Goal: Task Accomplishment & Management: Manage account settings

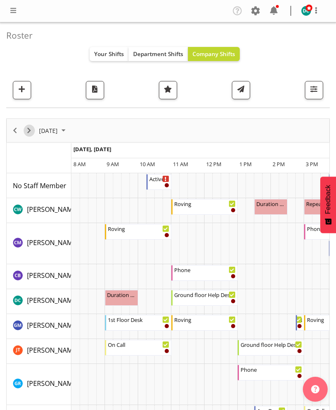
click at [28, 136] on button "Next" at bounding box center [29, 131] width 11 height 12
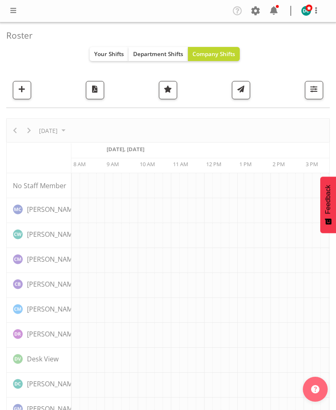
scroll to position [0, 33]
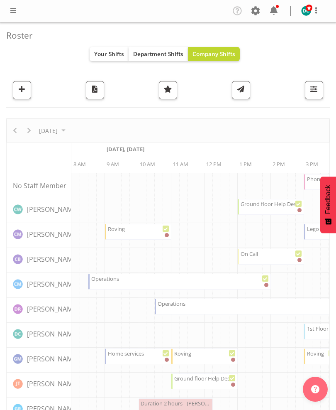
scroll to position [0, 33]
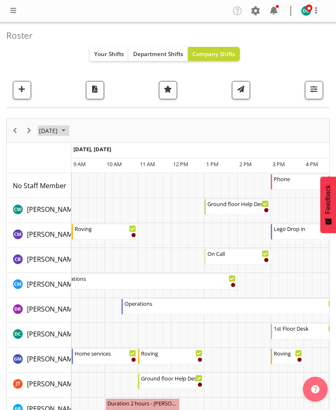
click at [59, 133] on span "[DATE]" at bounding box center [48, 130] width 20 height 10
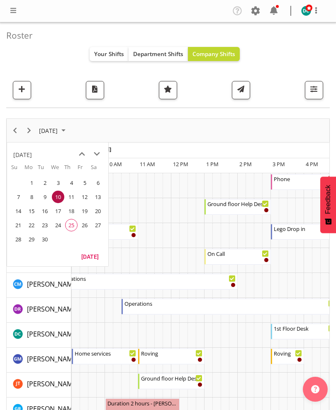
click at [84, 226] on span "26" at bounding box center [84, 225] width 12 height 12
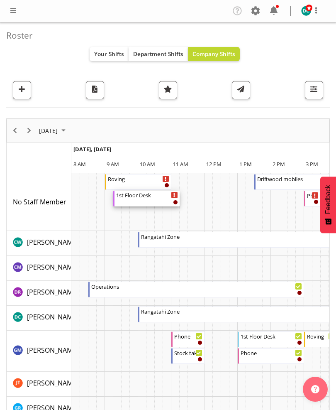
click at [134, 198] on div "1st Floor Desk" at bounding box center [147, 195] width 62 height 8
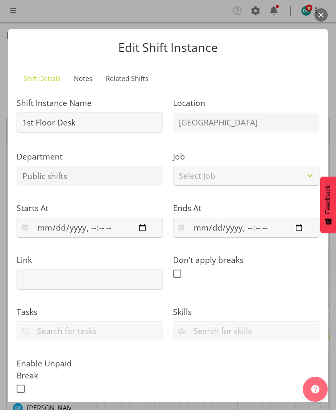
click at [325, 14] on button "button" at bounding box center [321, 14] width 13 height 13
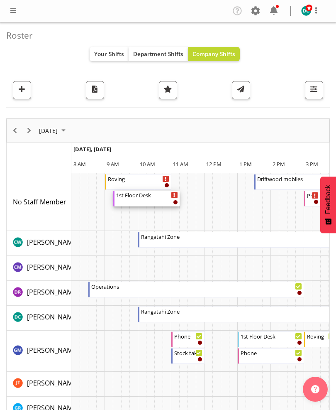
click at [141, 198] on div "1st Floor Desk" at bounding box center [147, 195] width 62 height 8
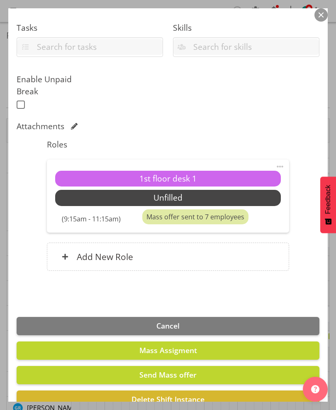
scroll to position [284, 0]
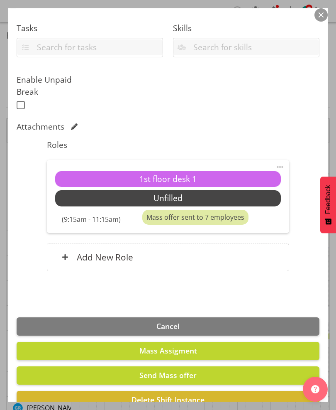
click at [280, 162] on span at bounding box center [280, 167] width 10 height 10
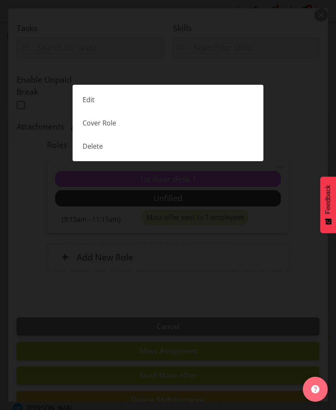
click at [86, 100] on link "Edit" at bounding box center [168, 99] width 191 height 23
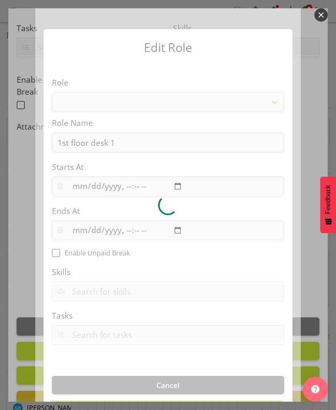
select select "1515"
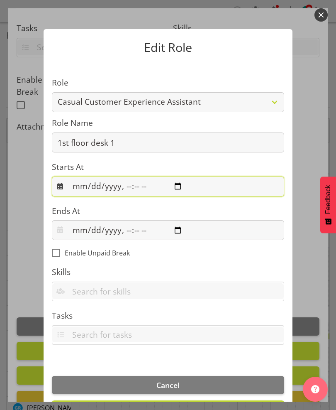
click at [193, 177] on input "datetime-local" at bounding box center [168, 187] width 233 height 20
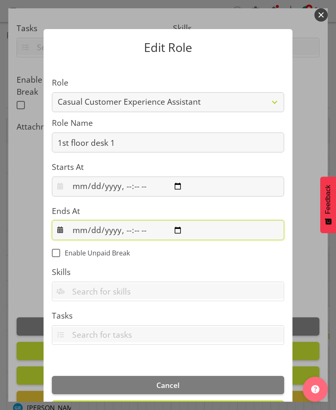
click at [185, 222] on input "datetime-local" at bounding box center [168, 230] width 233 height 20
type input "[DATE]T09:00"
type input "[DATE]T11:00"
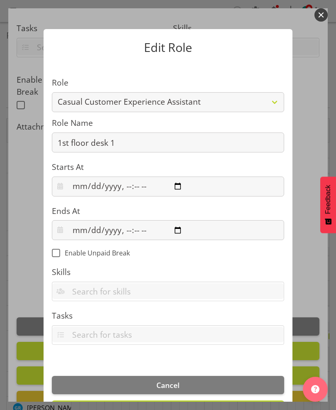
click at [116, 400] on button "Update Role" at bounding box center [168, 409] width 233 height 18
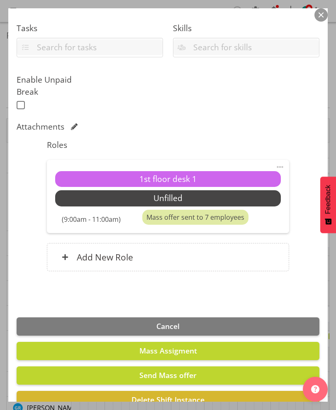
click at [156, 210] on div "Mass offer sent to 7 employees" at bounding box center [195, 217] width 106 height 15
click at [55, 274] on section "Shift Details Notes Related Shifts Shift Instance Name 1st Floor Desk Location …" at bounding box center [168, 40] width 320 height 525
click at [320, 10] on button "button" at bounding box center [321, 14] width 13 height 13
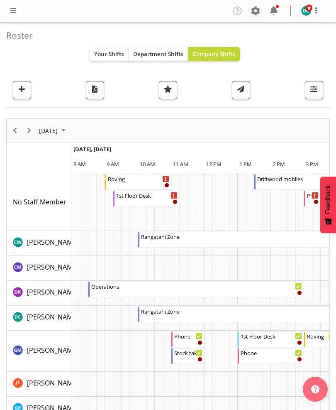
click at [13, 11] on span at bounding box center [13, 10] width 10 height 10
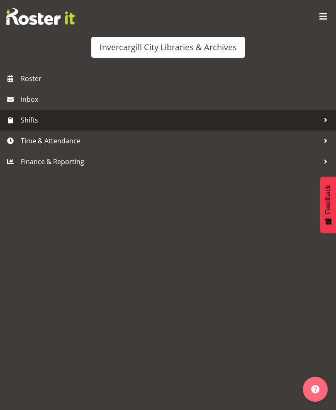
click at [28, 123] on span "Shifts" at bounding box center [170, 120] width 299 height 12
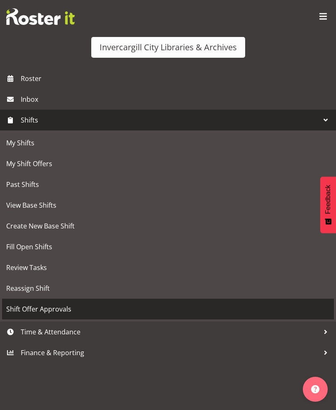
click at [24, 314] on span "Shift Offer Approvals" at bounding box center [168, 309] width 324 height 12
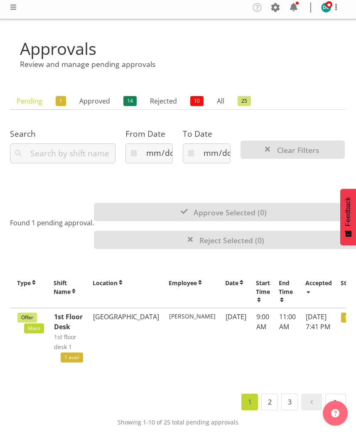
scroll to position [0, 23]
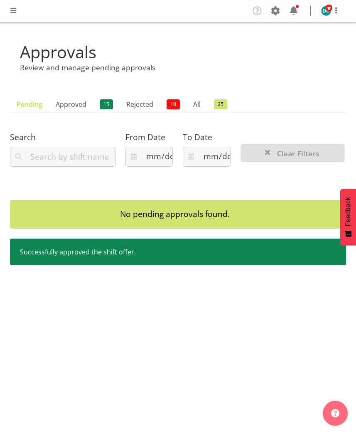
click at [49, 307] on div "Company Settings Roles & Skills Tasks Jobs Employees Locations & Departments Ac…" at bounding box center [178, 217] width 356 height 434
click at [16, 10] on span at bounding box center [13, 10] width 10 height 10
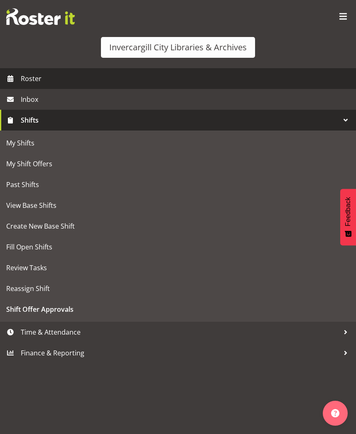
click at [30, 80] on span "Roster" at bounding box center [186, 78] width 331 height 12
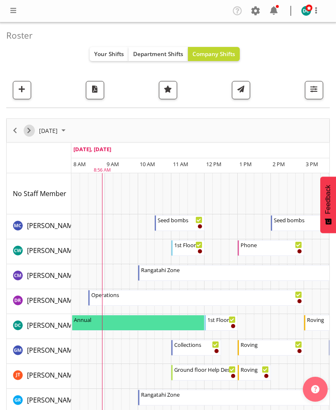
click at [32, 128] on span "Next" at bounding box center [29, 130] width 10 height 10
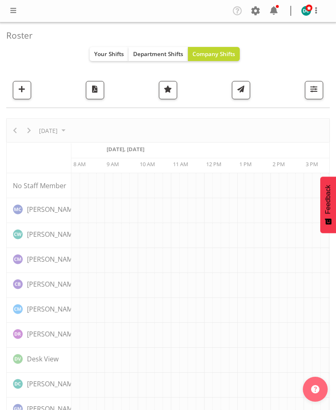
scroll to position [0, 33]
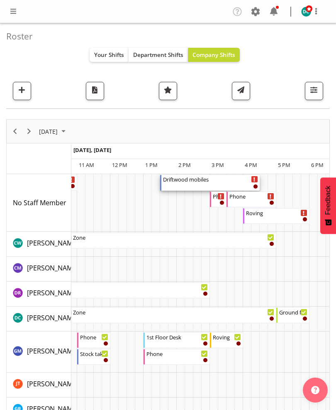
click at [182, 180] on div "Driftwood mobiles" at bounding box center [210, 178] width 95 height 8
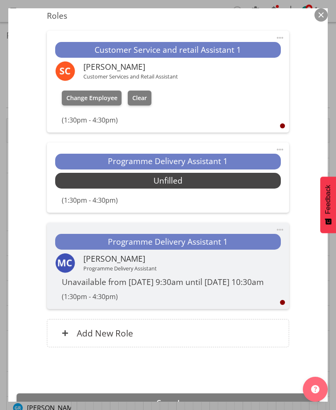
scroll to position [414, 0]
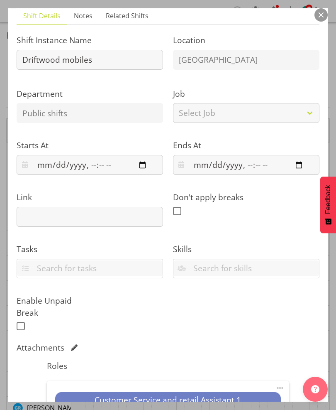
click at [320, 13] on button "button" at bounding box center [321, 14] width 13 height 13
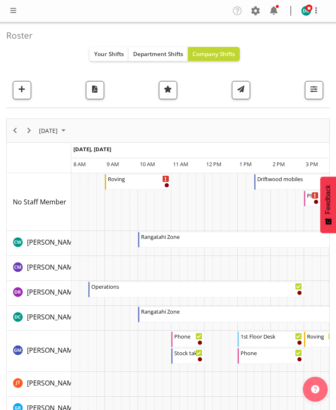
scroll to position [0, 0]
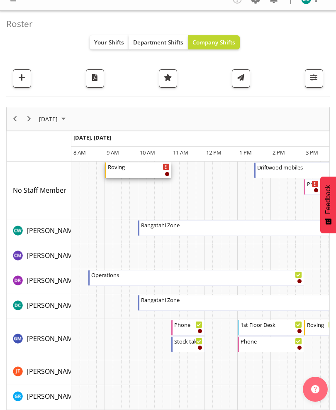
click at [125, 172] on div "Roving 9:00 AM - 11:00 AM" at bounding box center [139, 170] width 62 height 16
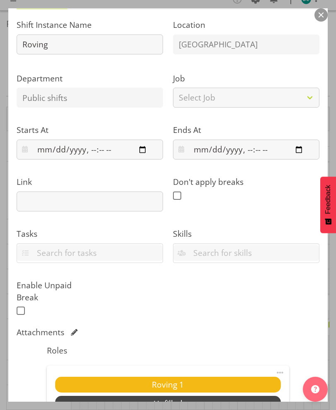
click at [324, 17] on button "button" at bounding box center [321, 14] width 13 height 13
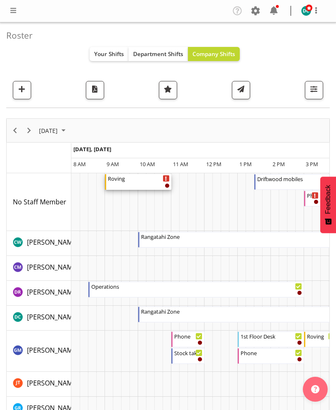
click at [141, 182] on div "Timeline Day of September 26, 2025" at bounding box center [139, 182] width 62 height 0
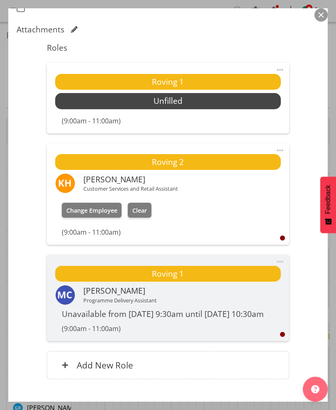
scroll to position [353, 0]
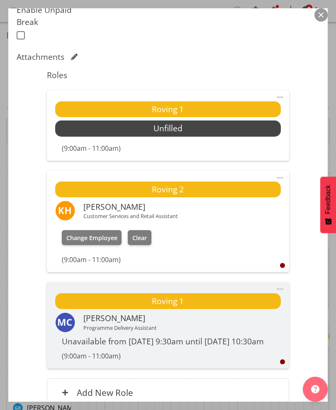
click at [325, 17] on button "button" at bounding box center [321, 14] width 13 height 13
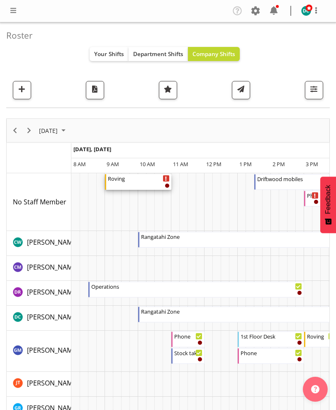
click at [123, 184] on div "Roving 9:00 AM - 11:00 AM" at bounding box center [139, 182] width 62 height 16
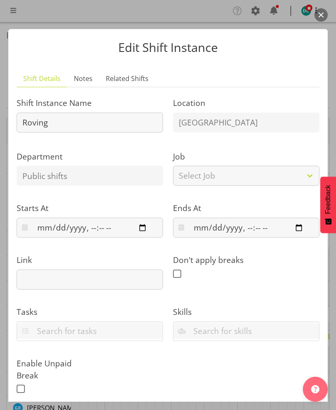
click at [325, 10] on button "button" at bounding box center [321, 14] width 13 height 13
